Goal: Task Accomplishment & Management: Use online tool/utility

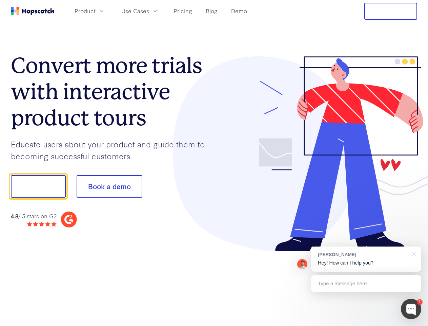
click at [214, 163] on div at bounding box center [315, 153] width 203 height 195
click at [96, 11] on span "Product" at bounding box center [85, 11] width 21 height 8
click at [149, 11] on span "Use Cases" at bounding box center [135, 11] width 28 height 8
click at [391, 11] on button "Free Trial" at bounding box center [391, 11] width 53 height 17
click at [38, 186] on button "Show me!" at bounding box center [38, 186] width 55 height 22
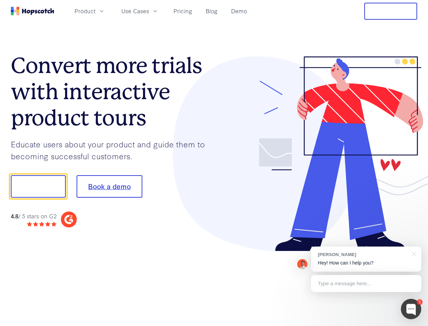
click at [109, 186] on button "Book a demo" at bounding box center [110, 186] width 66 height 22
click at [411, 309] on div at bounding box center [411, 308] width 20 height 20
click at [366, 259] on div "[PERSON_NAME] Hey! How can I help you?" at bounding box center [366, 258] width 110 height 25
click at [413, 253] on div at bounding box center [357, 230] width 127 height 135
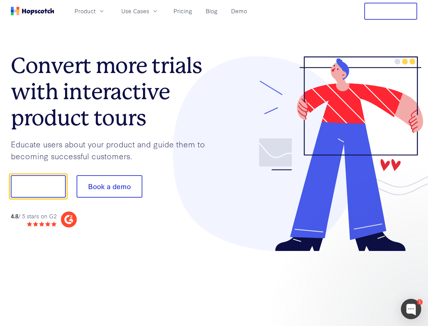
click at [366, 283] on div at bounding box center [357, 230] width 127 height 135
